Goal: Navigation & Orientation: Find specific page/section

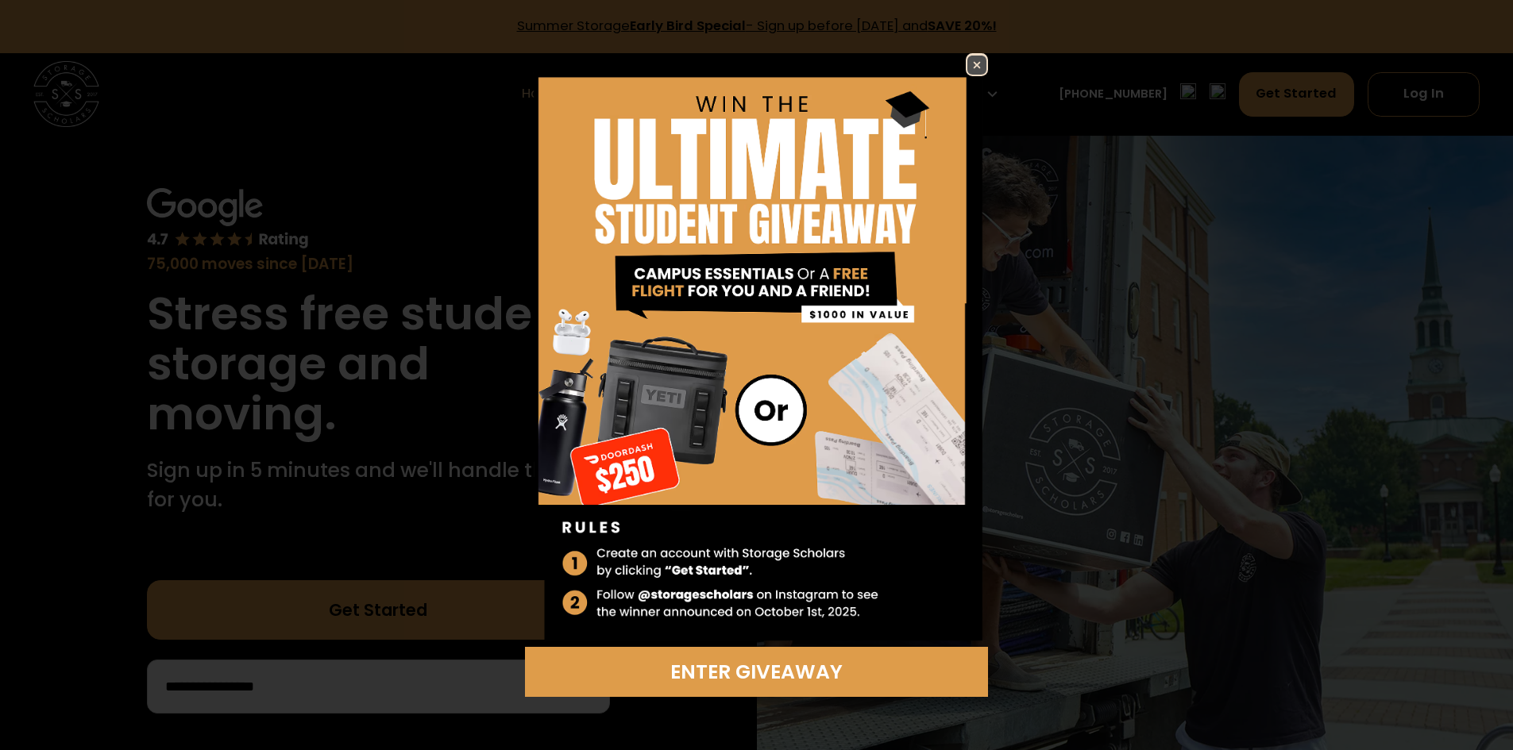
click at [978, 71] on img at bounding box center [976, 65] width 19 height 19
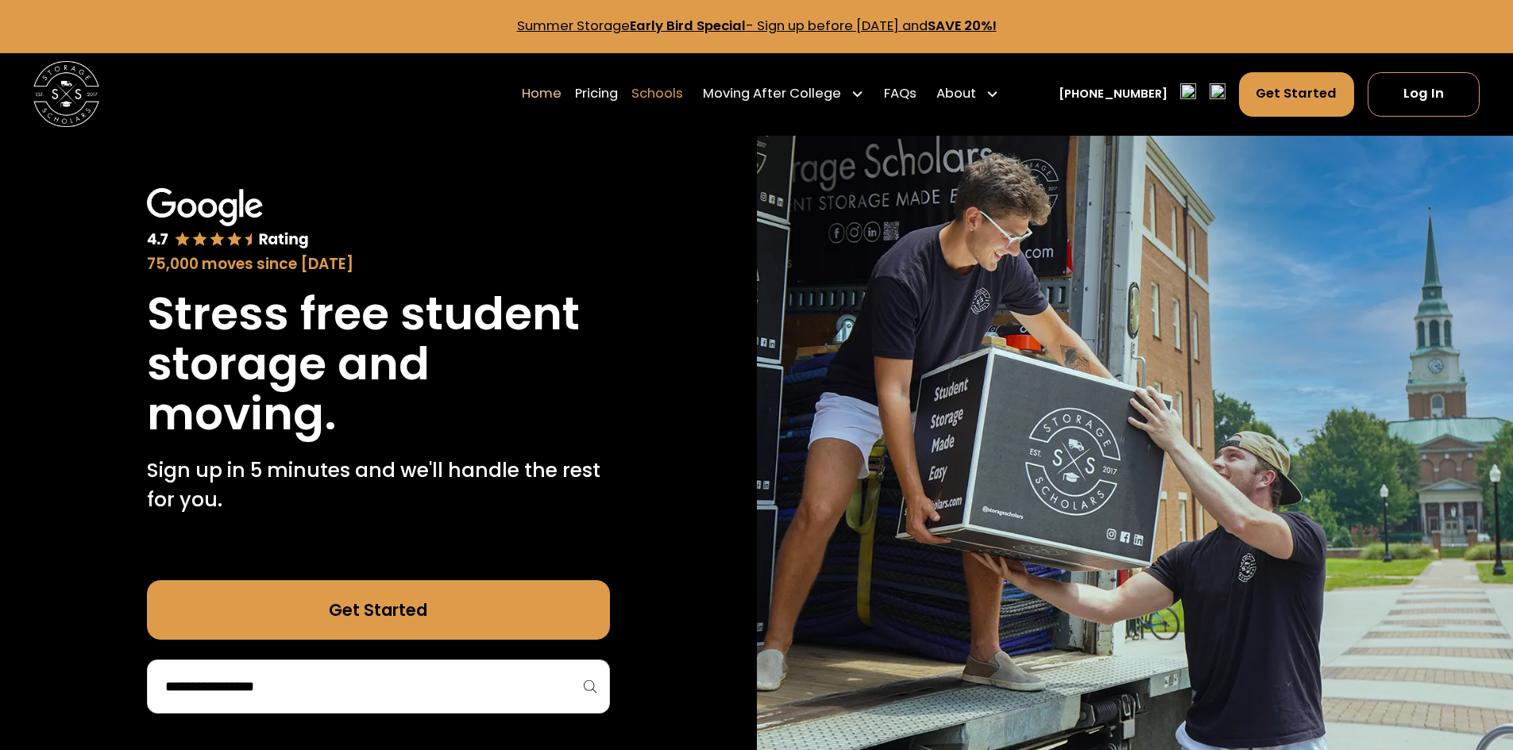
click at [673, 91] on link "Schools" at bounding box center [657, 94] width 52 height 46
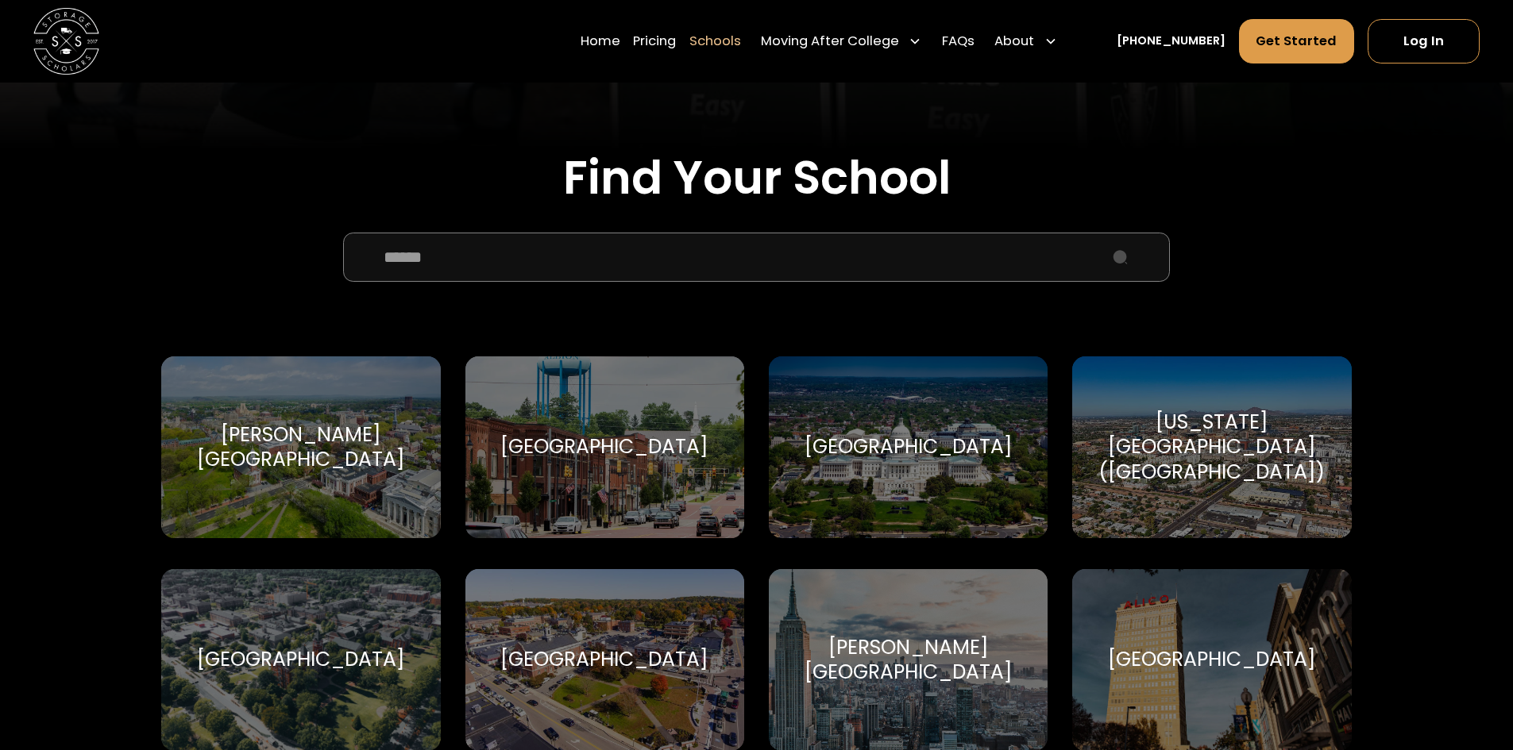
scroll to position [476, 0]
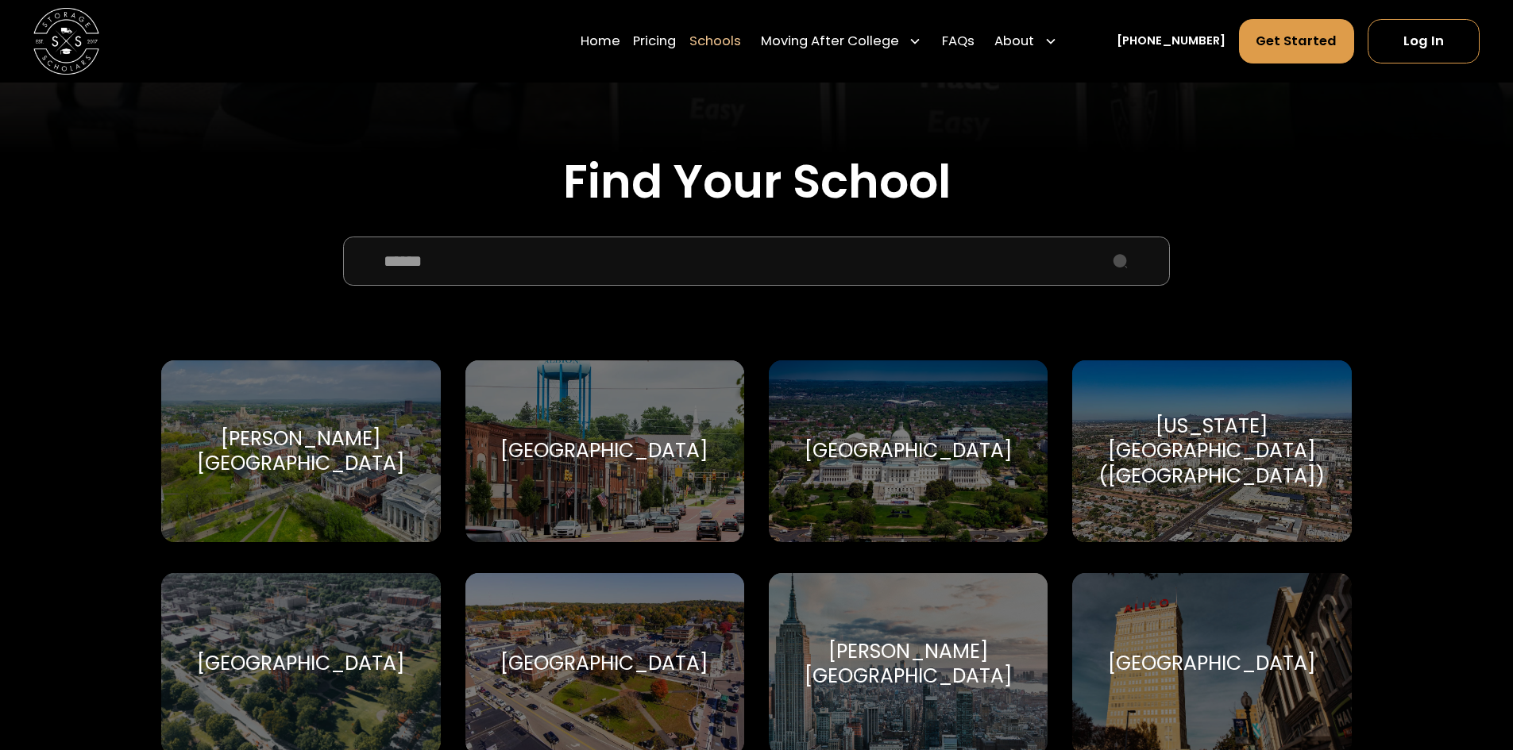
click at [1200, 463] on div "Arizona State University (ASU)" at bounding box center [1211, 451] width 239 height 75
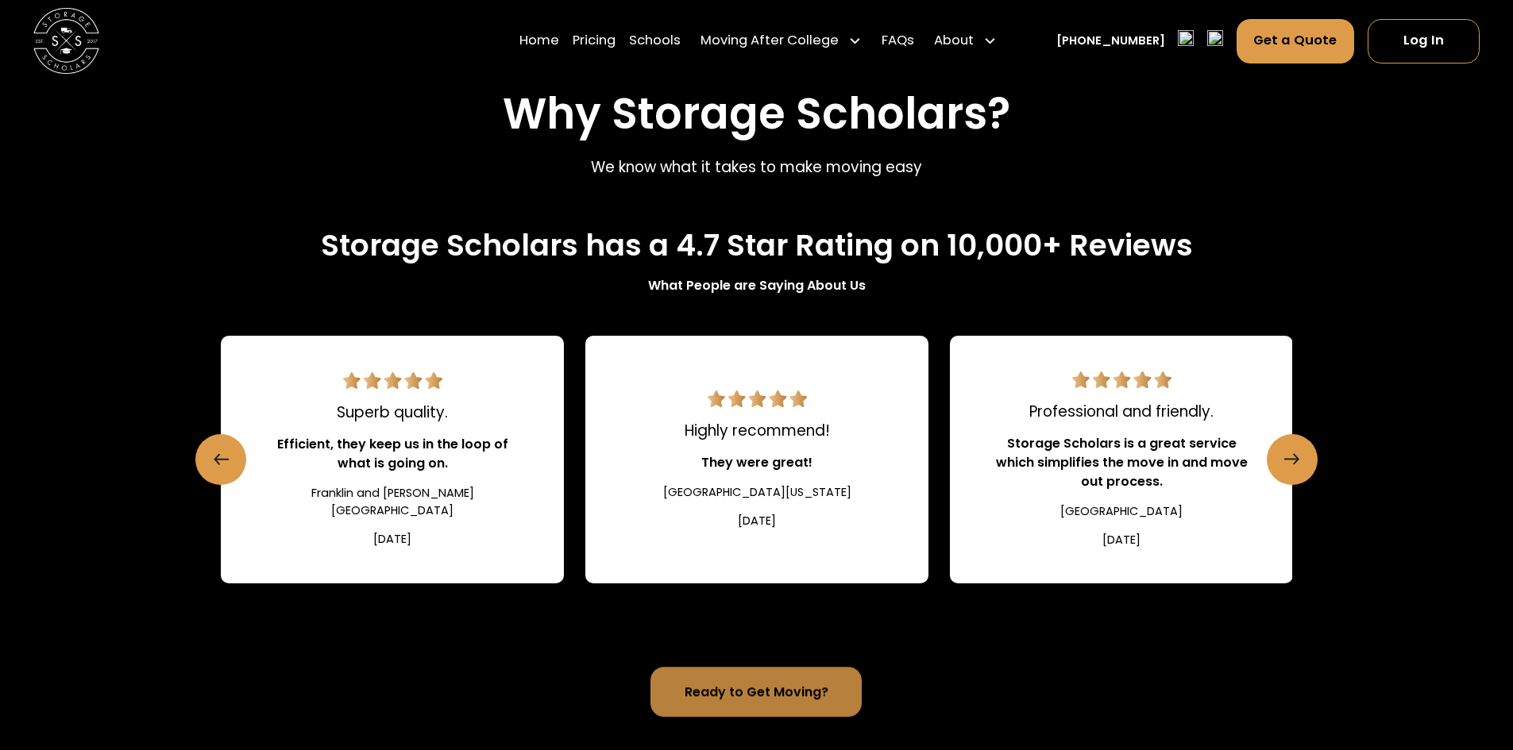
scroll to position [1669, 0]
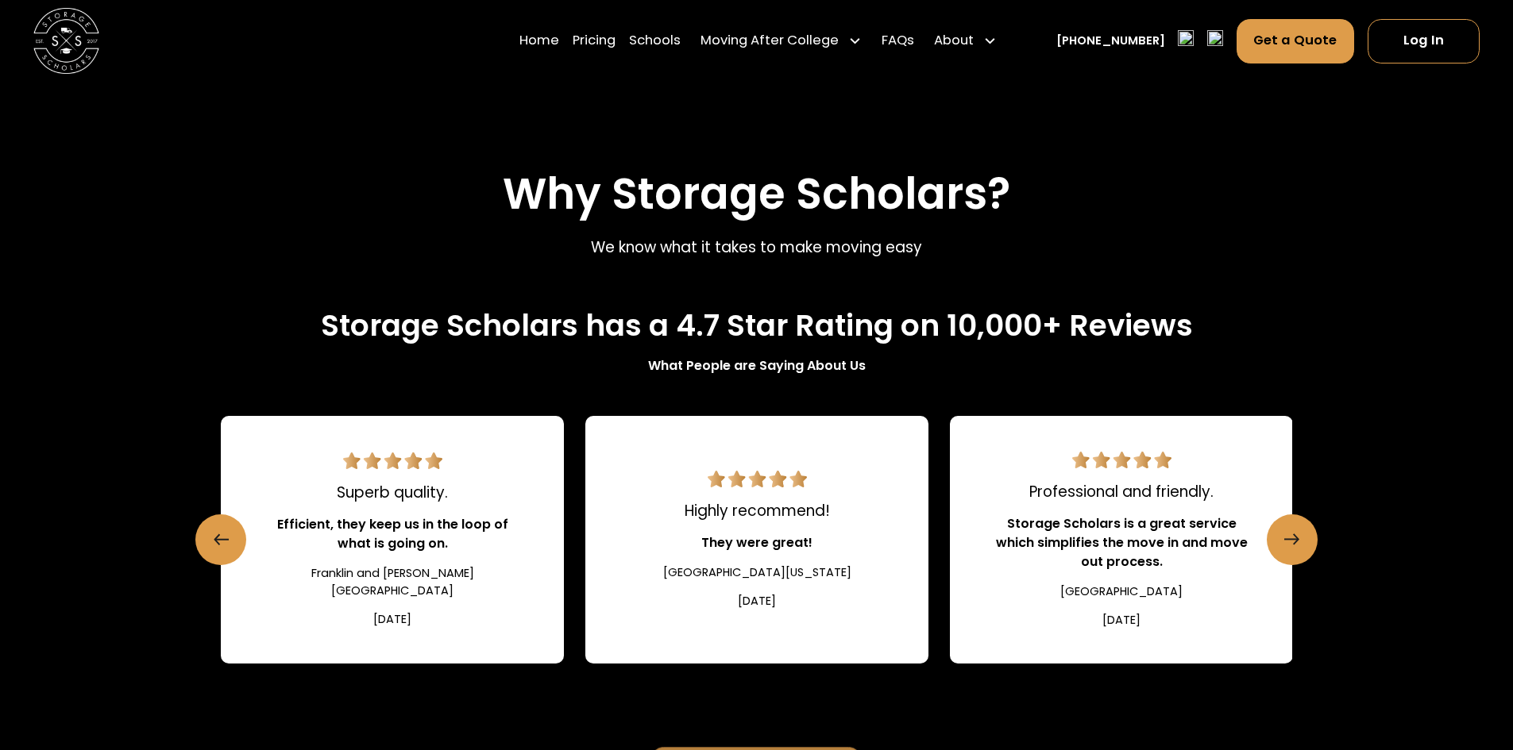
drag, startPoint x: 26, startPoint y: 349, endPoint x: 28, endPoint y: 329, distance: 19.9
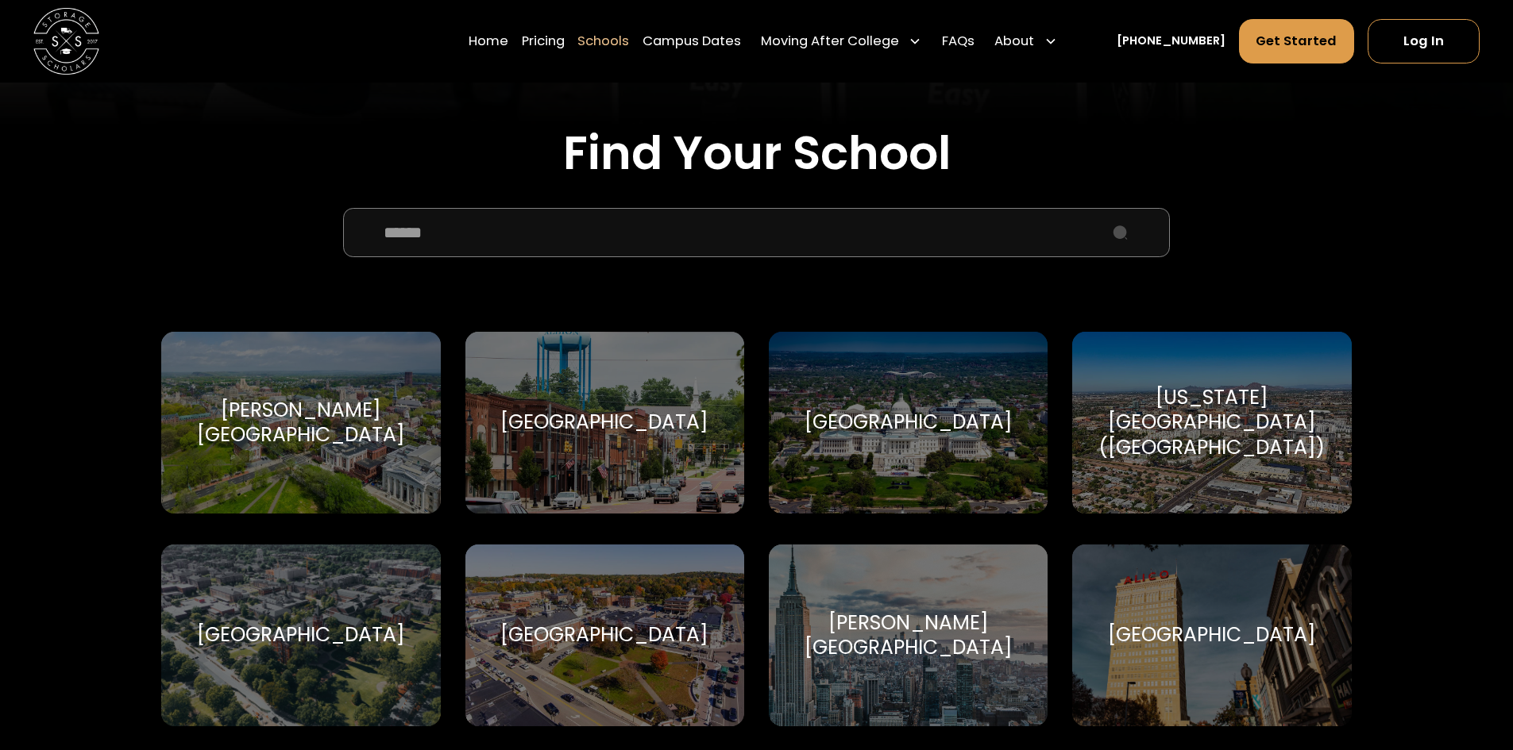
scroll to position [556, 0]
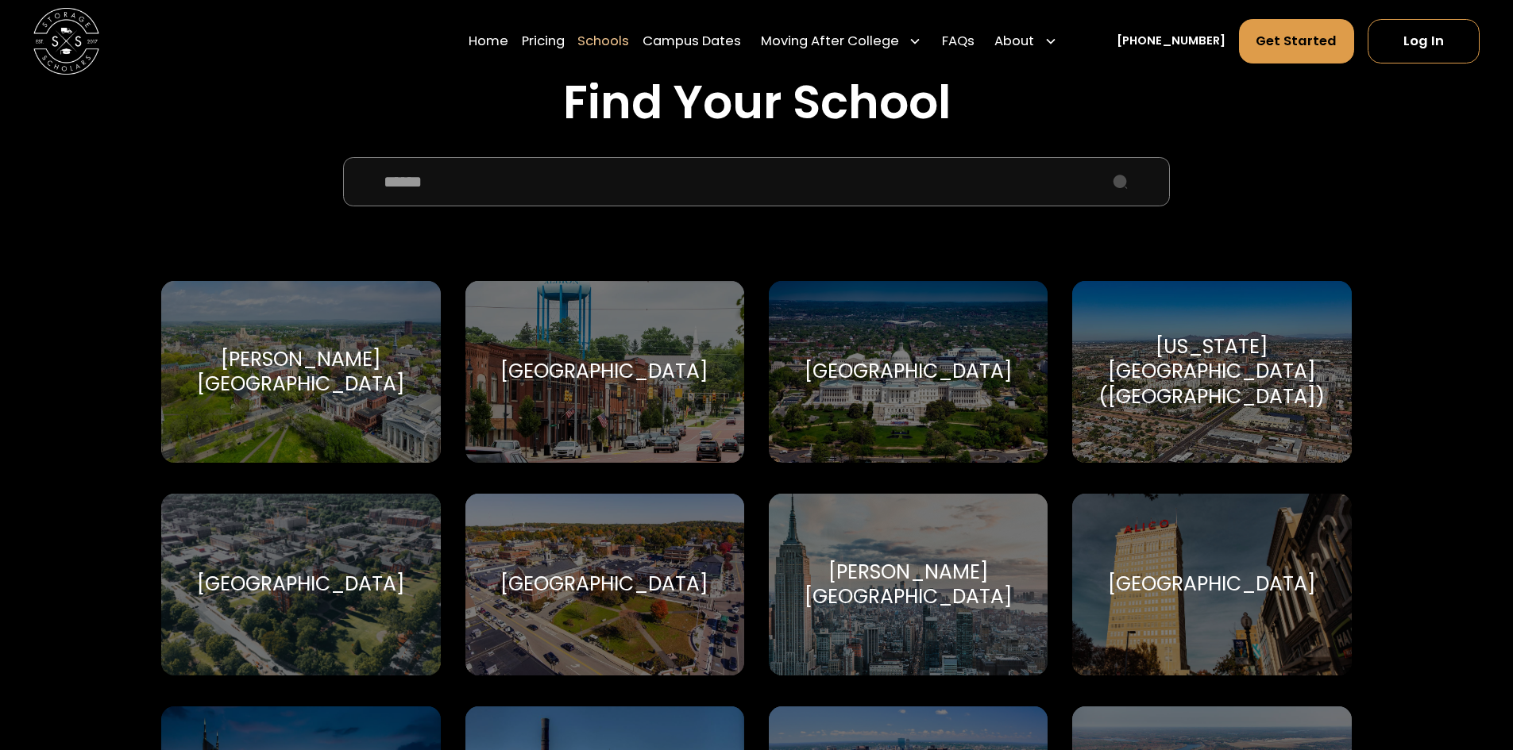
click at [305, 588] on div "Auburn University" at bounding box center [301, 584] width 208 height 25
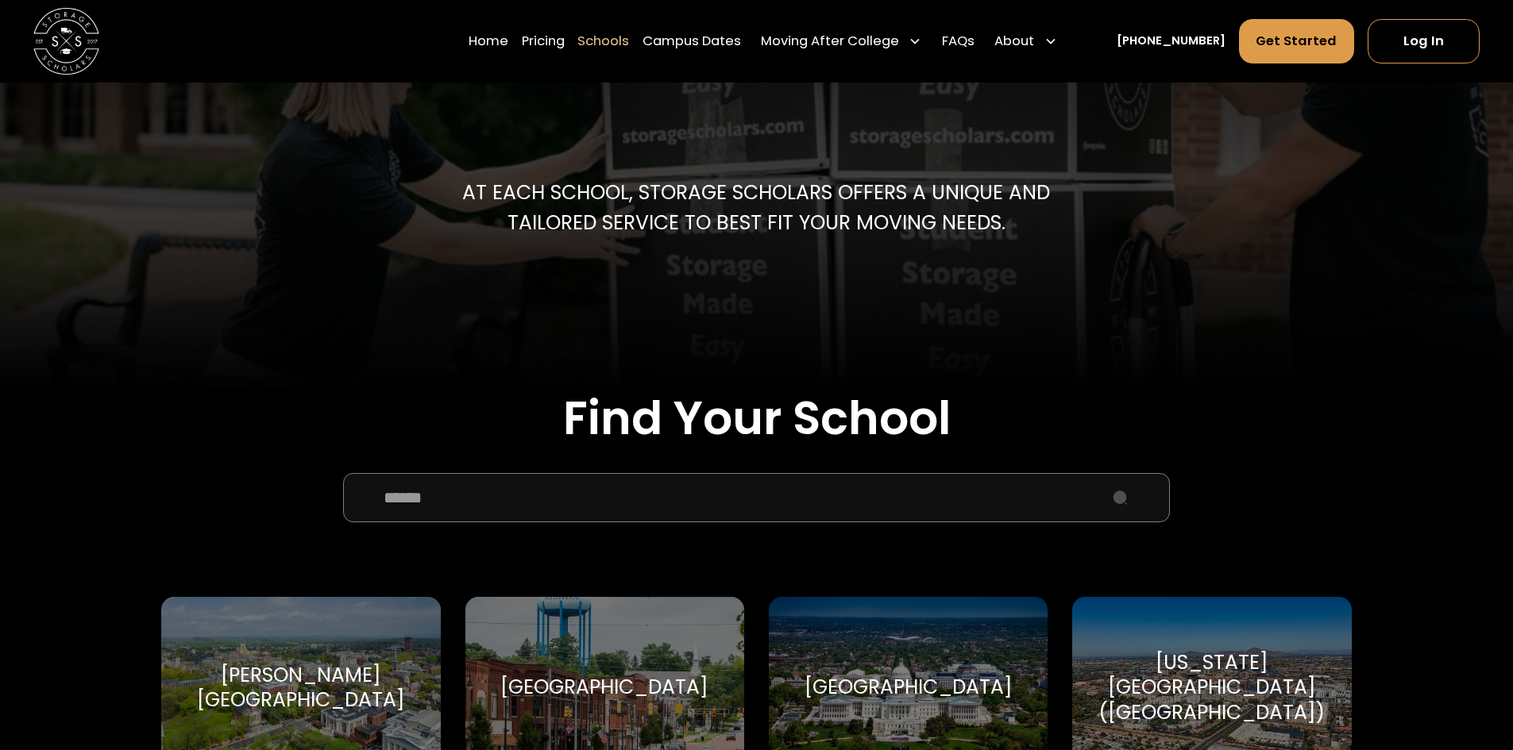
scroll to position [79, 0]
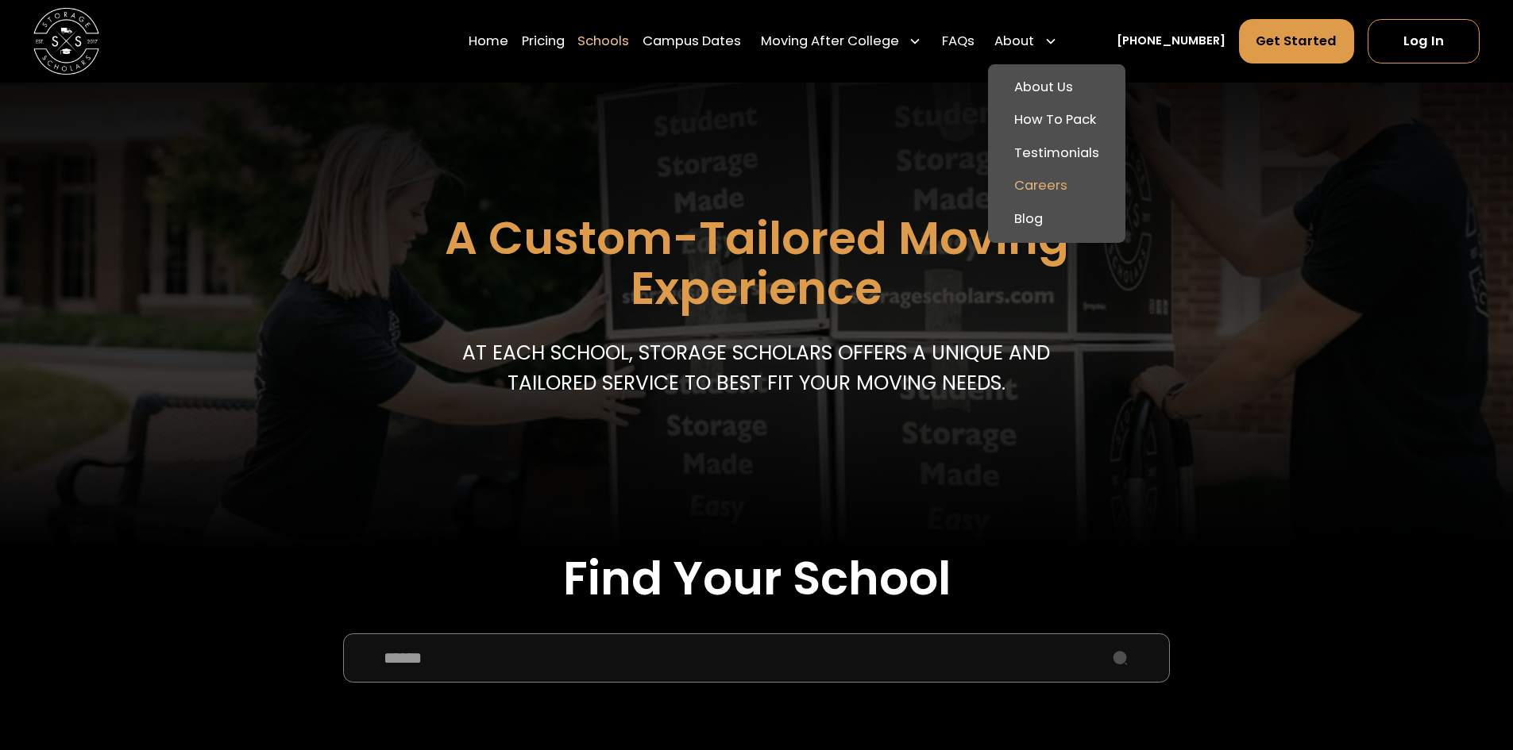
click at [1068, 189] on link "Careers" at bounding box center [1056, 186] width 125 height 33
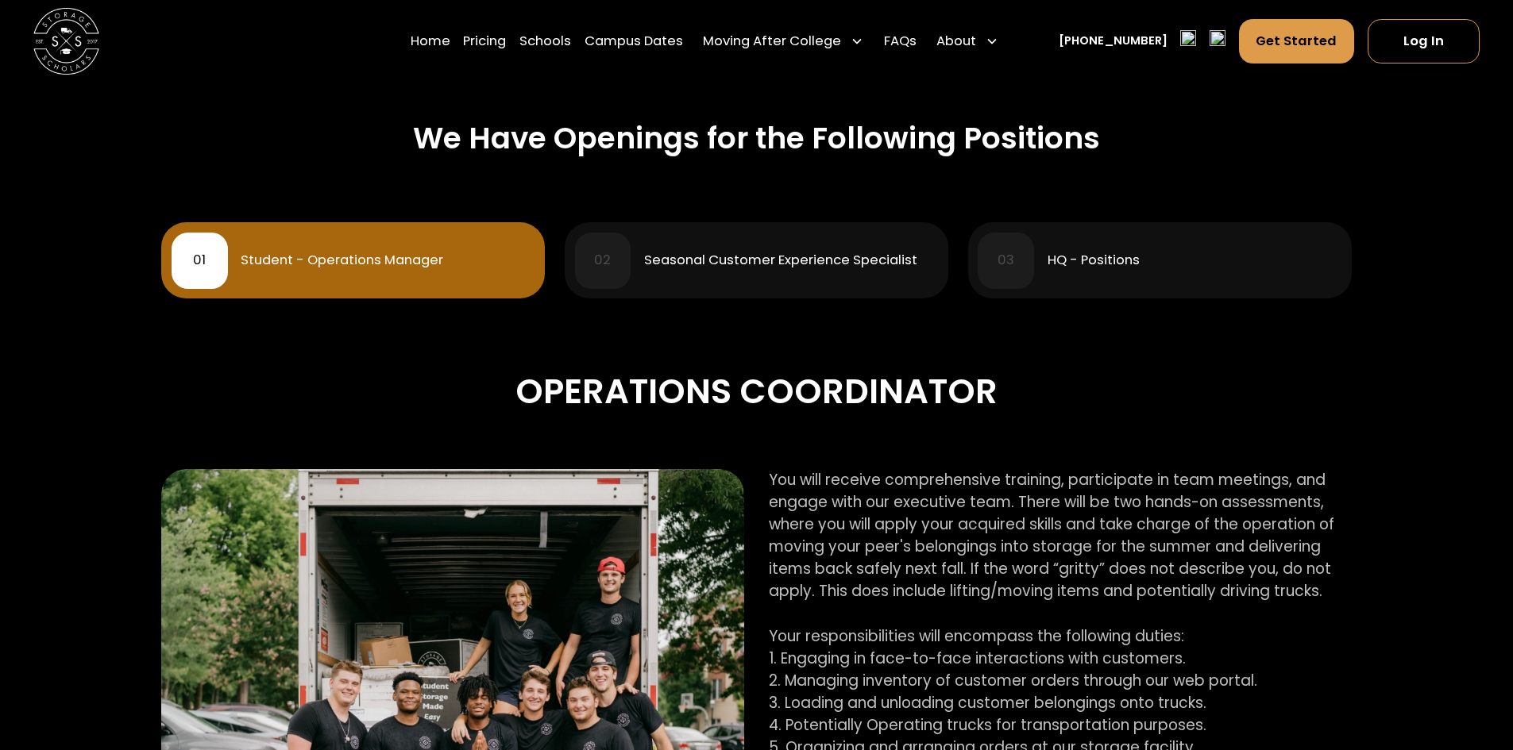
scroll to position [476, 0]
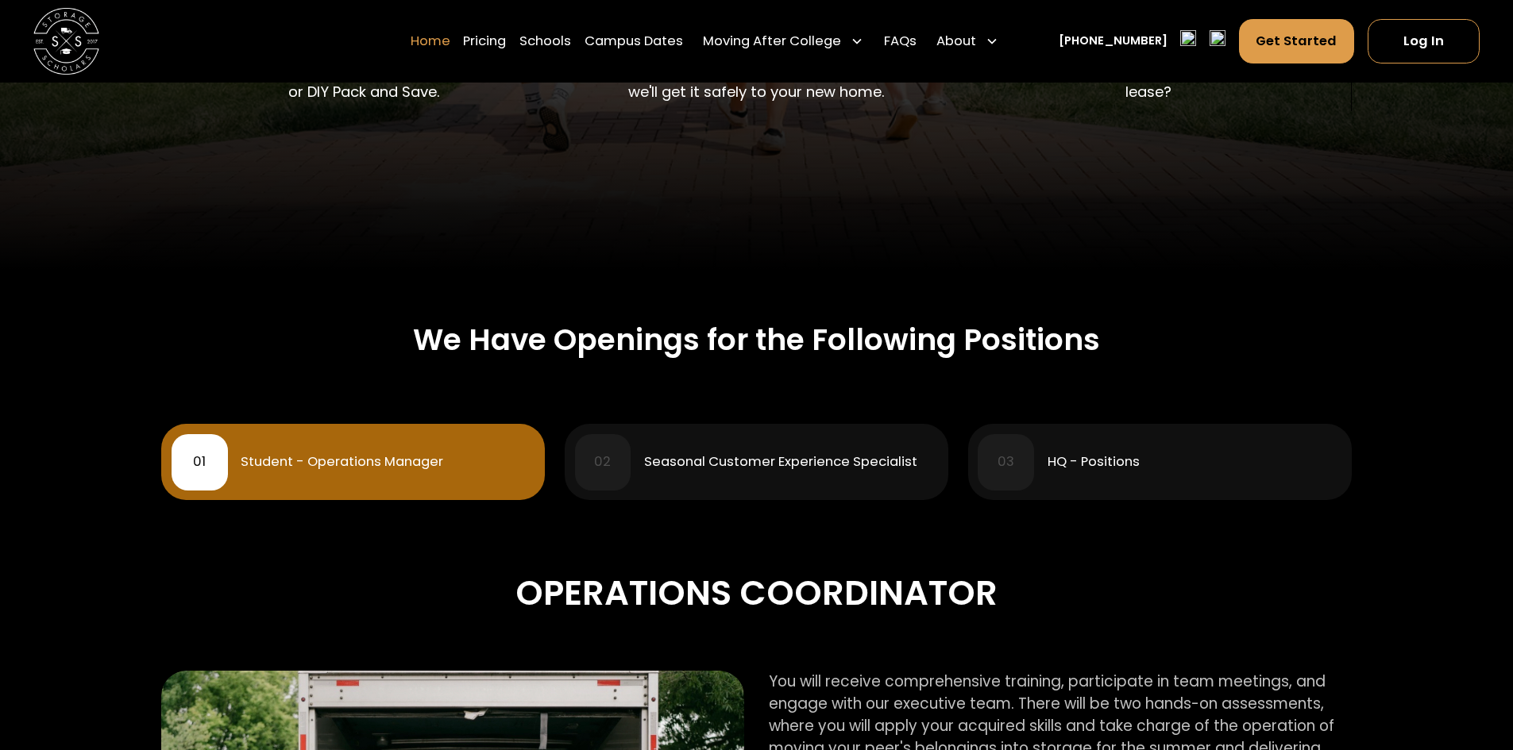
click at [449, 40] on link "Home" at bounding box center [431, 41] width 40 height 46
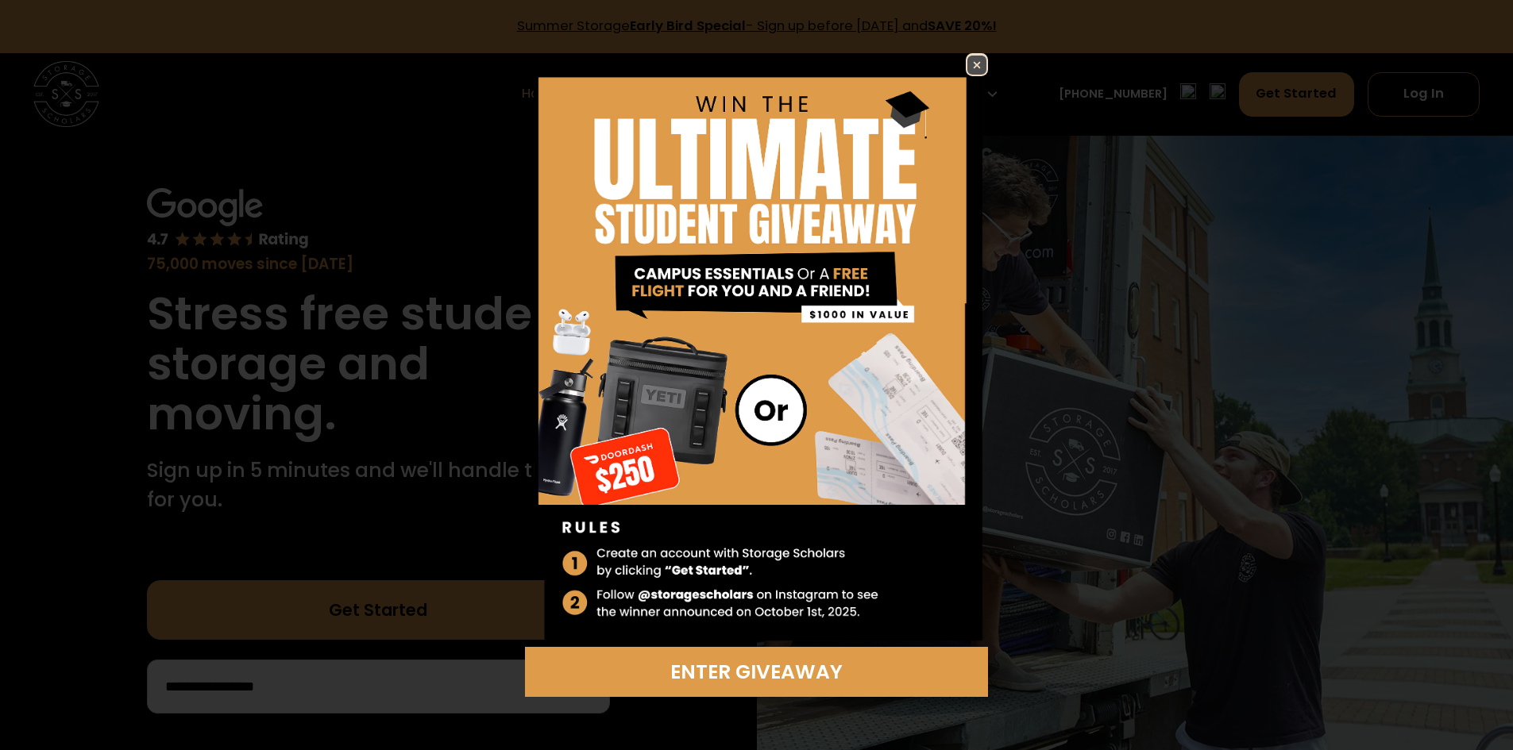
click at [969, 60] on img at bounding box center [976, 65] width 19 height 19
